Goal: Find contact information: Find contact information

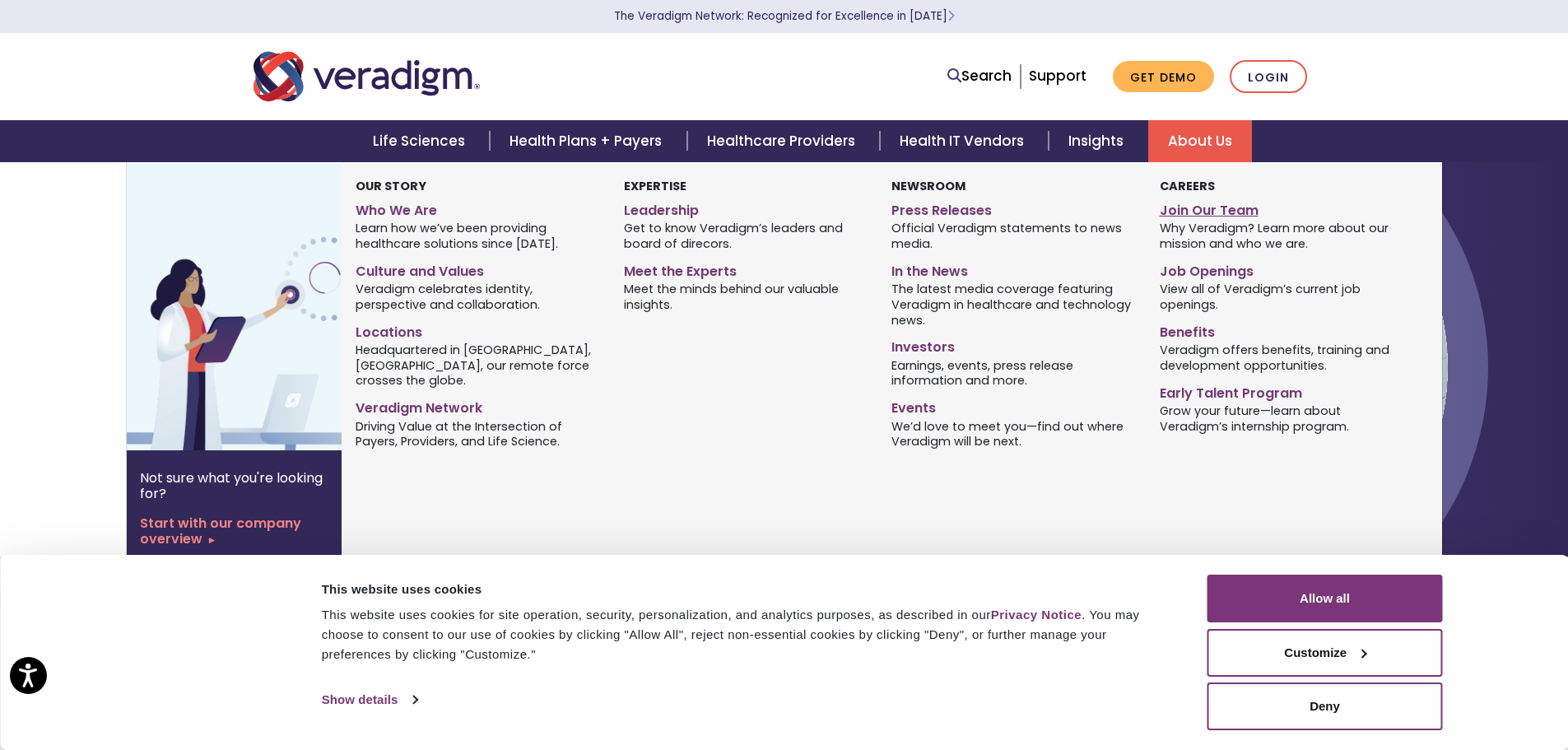
click at [1189, 208] on link "Join Our Team" at bounding box center [1282, 208] width 243 height 24
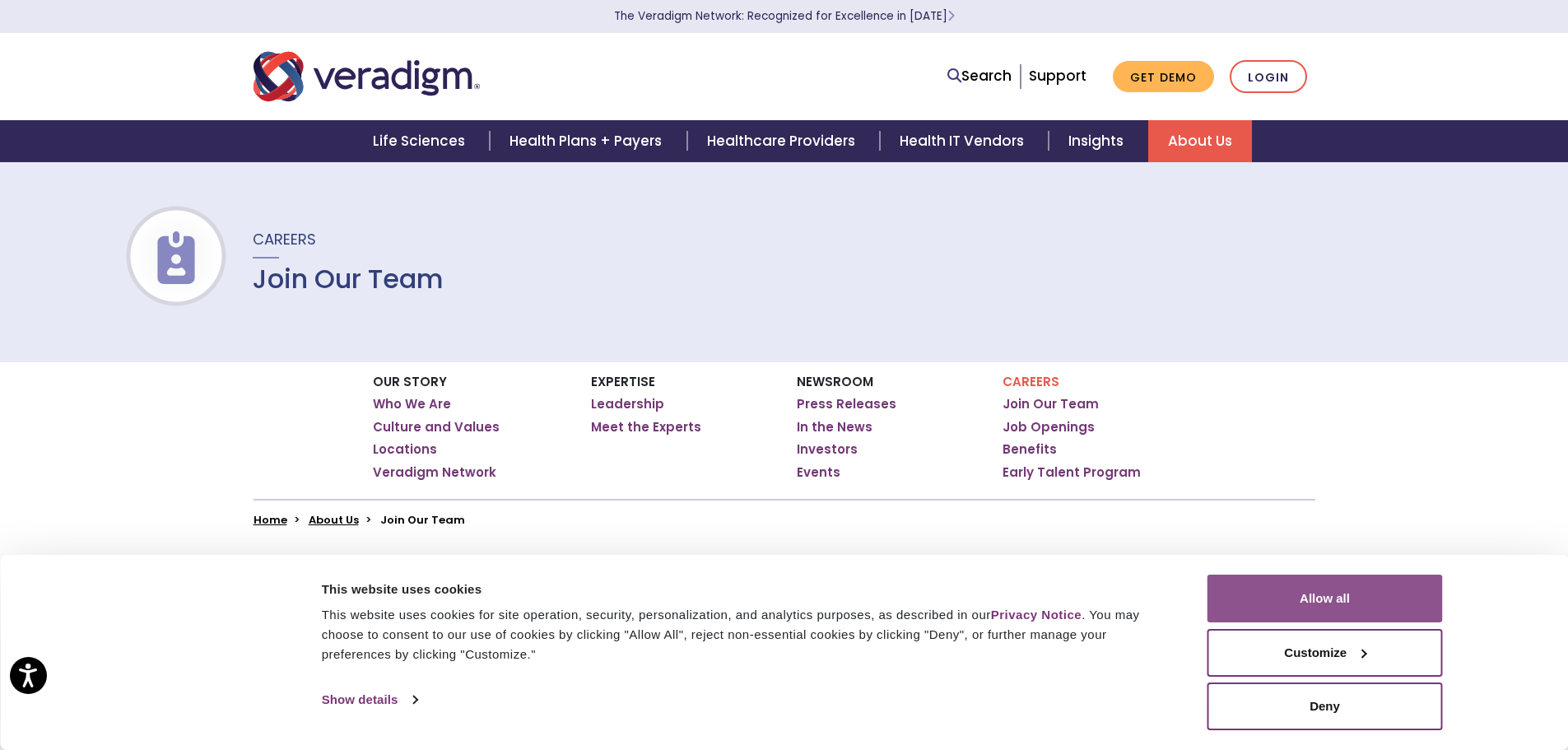
click at [1281, 592] on button "Allow all" at bounding box center [1326, 598] width 236 height 47
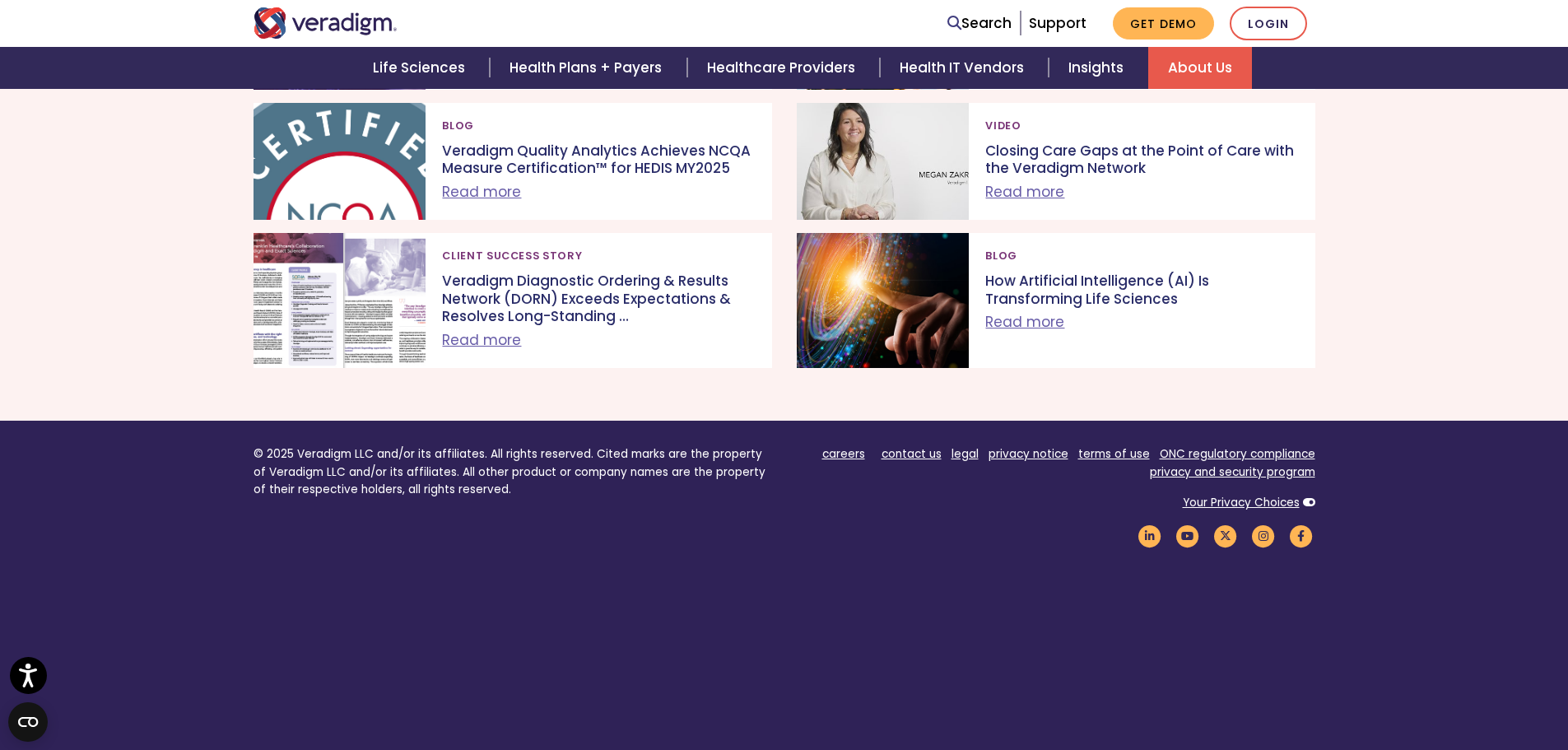
scroll to position [1728, 0]
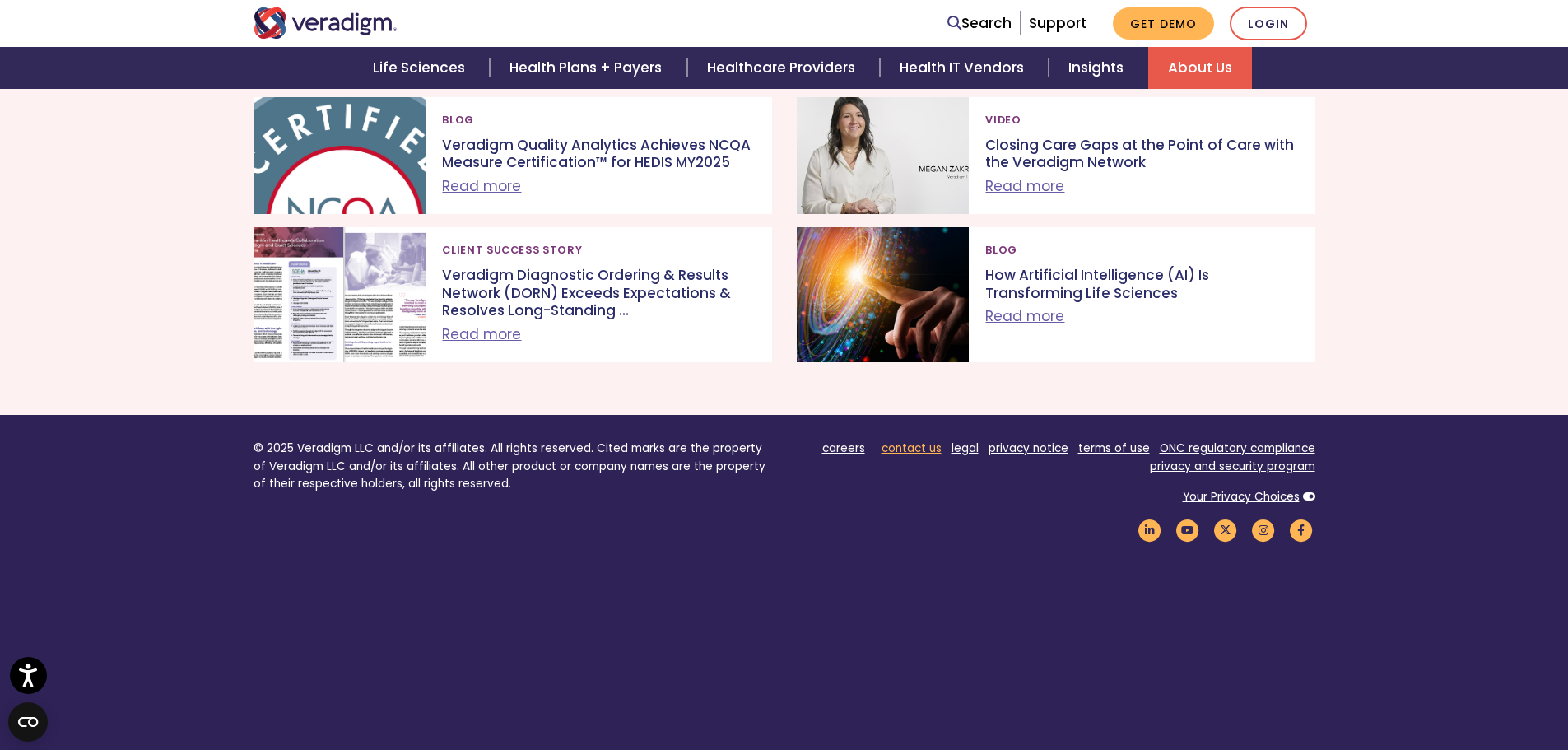
click at [925, 450] on link "contact us" at bounding box center [911, 448] width 60 height 15
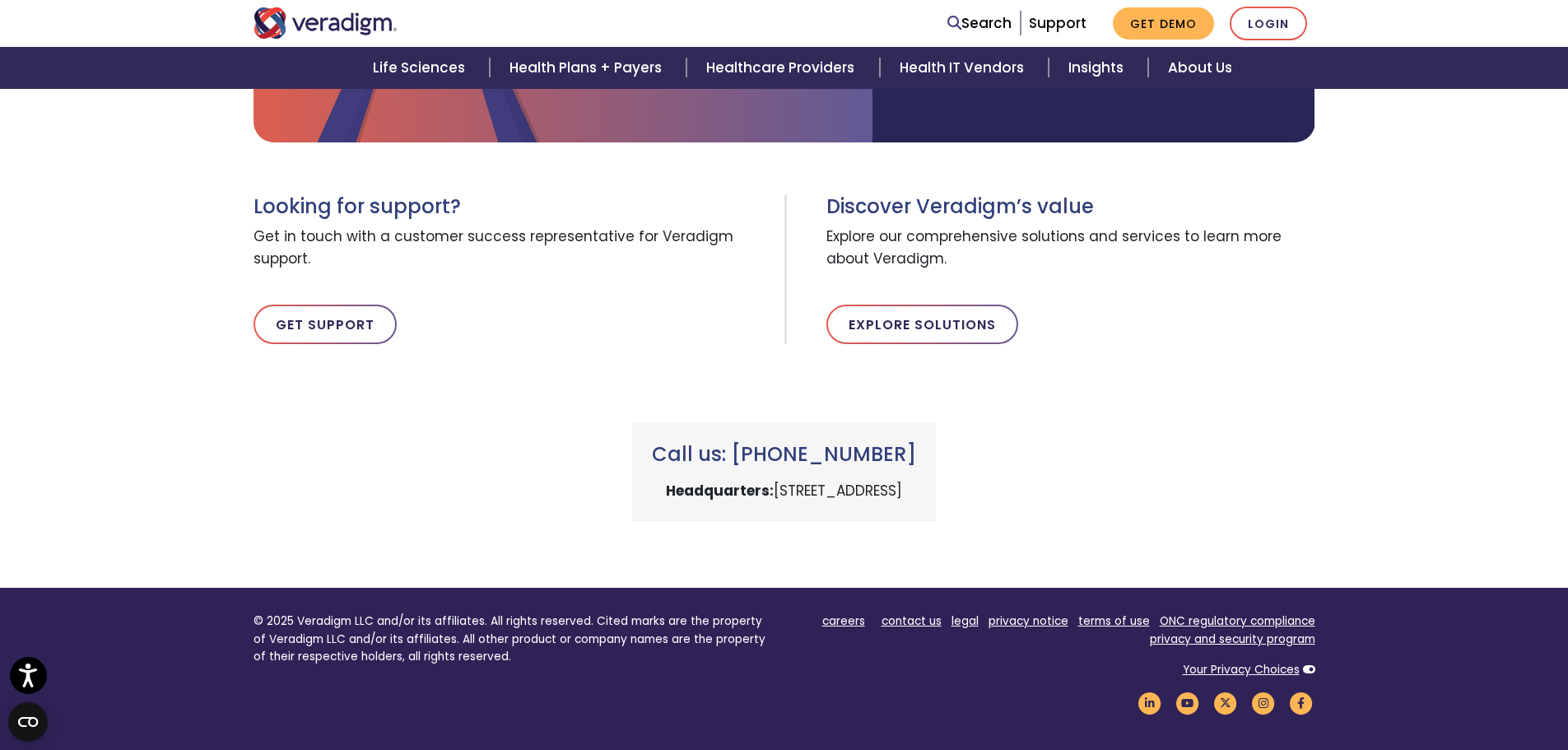
scroll to position [486, 0]
